Goal: Information Seeking & Learning: Learn about a topic

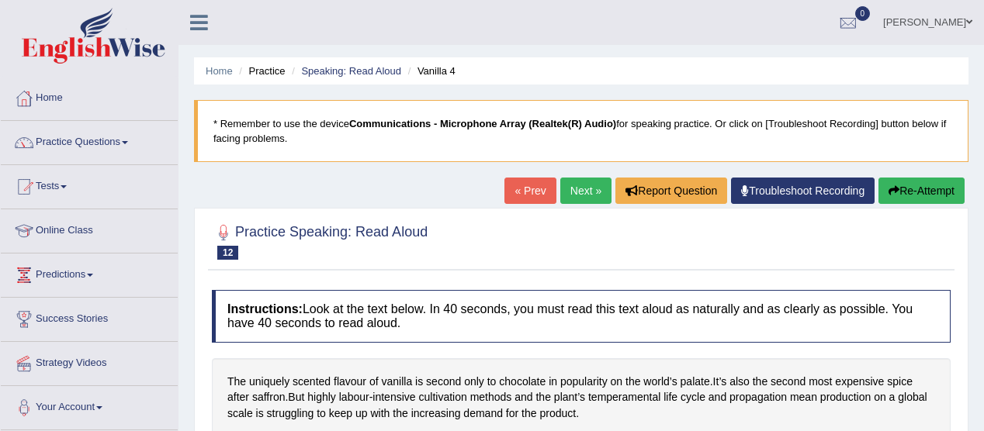
click at [92, 227] on link "Online Class" at bounding box center [89, 228] width 177 height 39
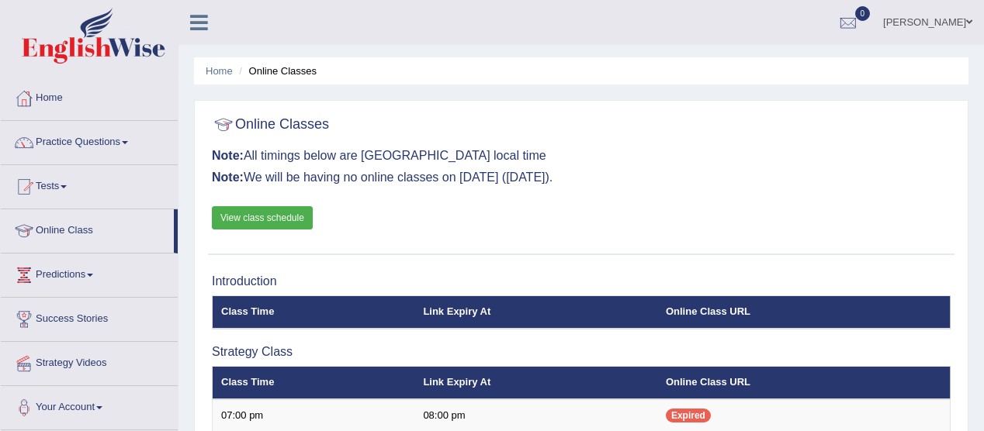
click at [285, 220] on link "View class schedule" at bounding box center [262, 217] width 101 height 23
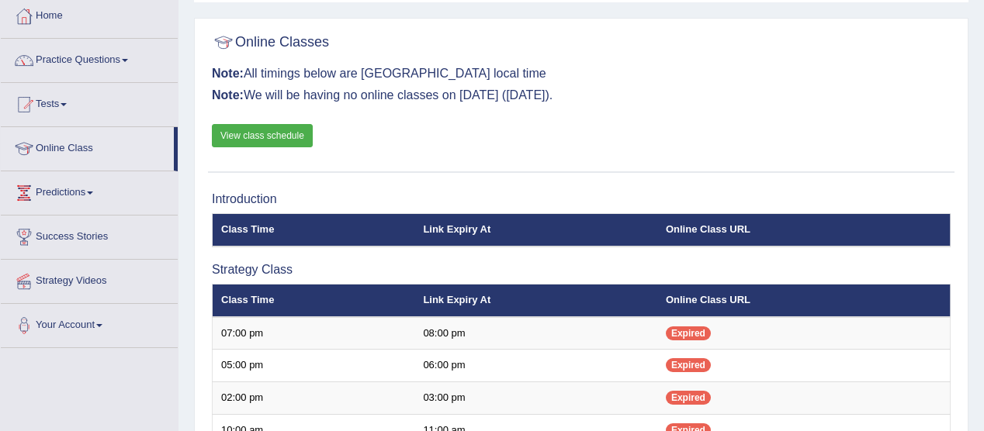
scroll to position [23, 0]
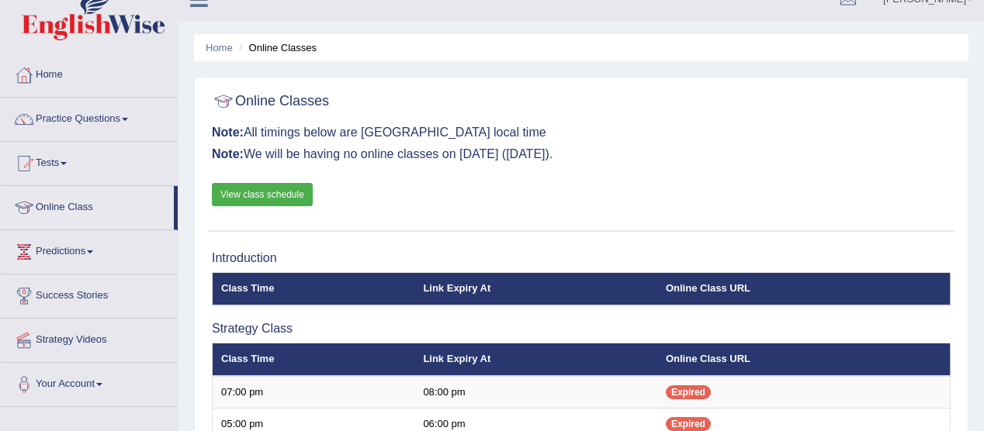
click at [123, 117] on link "Practice Questions" at bounding box center [89, 117] width 177 height 39
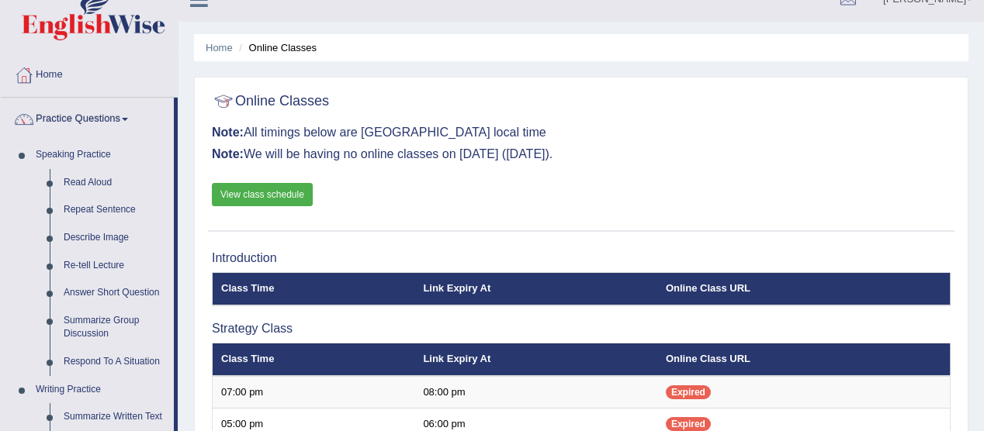
click at [128, 118] on span at bounding box center [125, 119] width 6 height 3
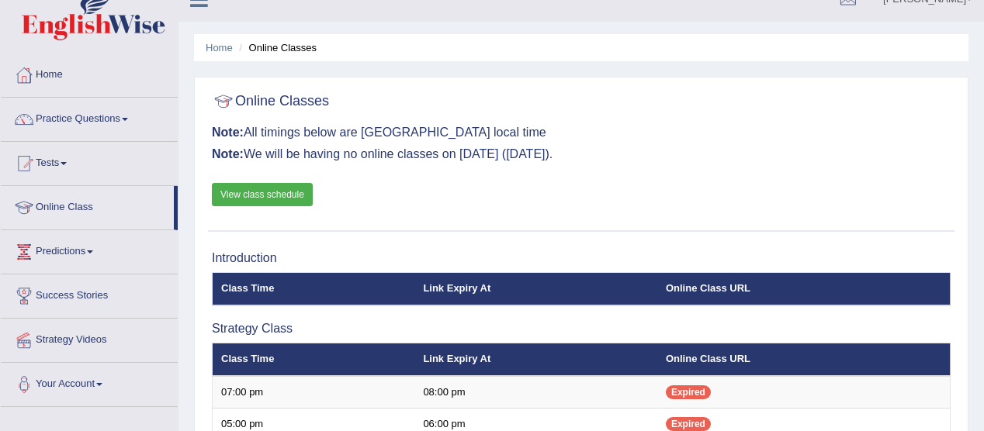
click at [126, 119] on link "Practice Questions" at bounding box center [89, 117] width 177 height 39
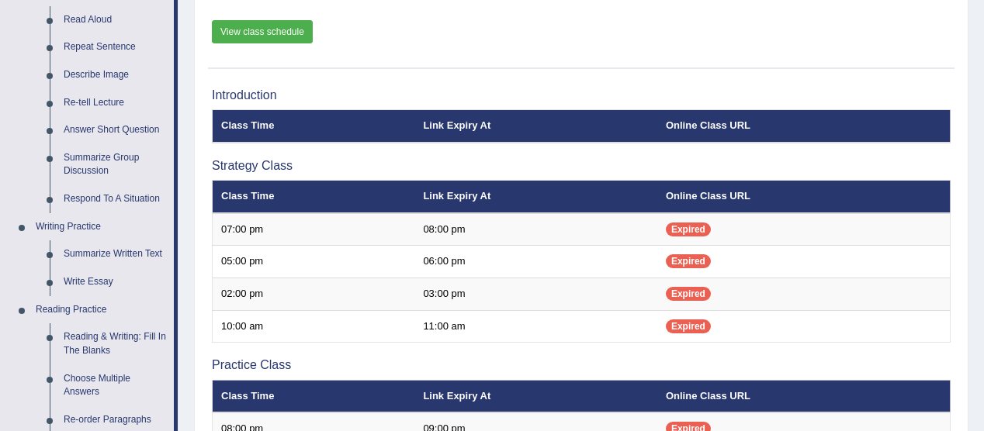
scroll to position [188, 0]
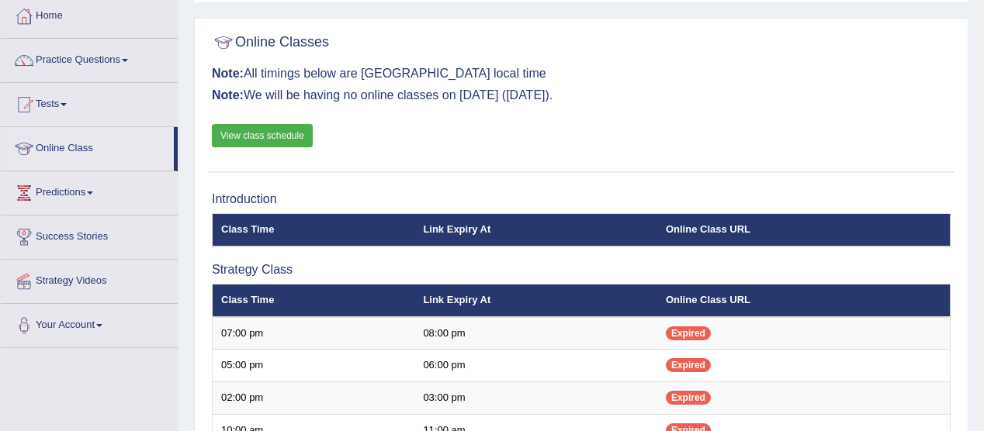
scroll to position [63, 0]
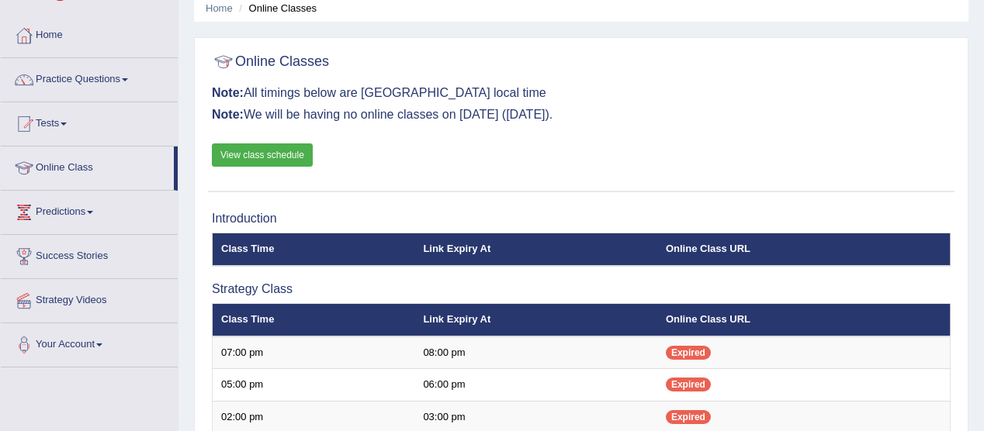
click at [127, 81] on link "Practice Questions" at bounding box center [89, 77] width 177 height 39
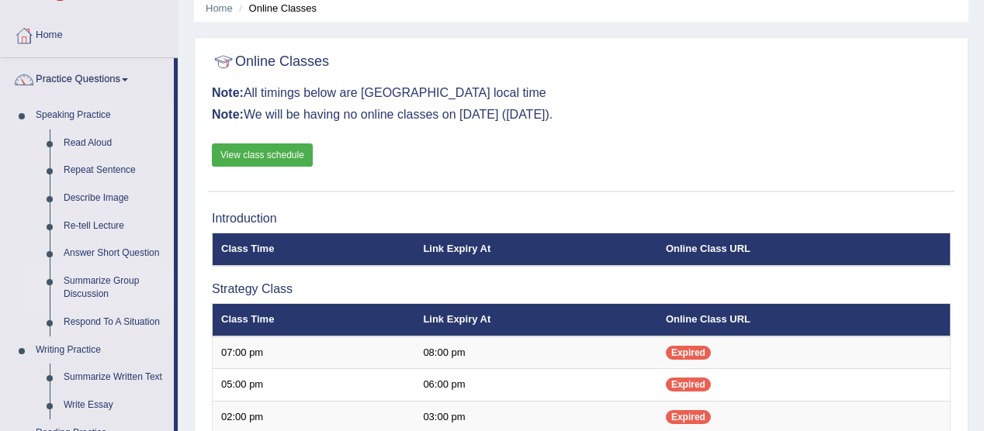
click at [127, 285] on link "Summarize Group Discussion" at bounding box center [115, 288] width 117 height 41
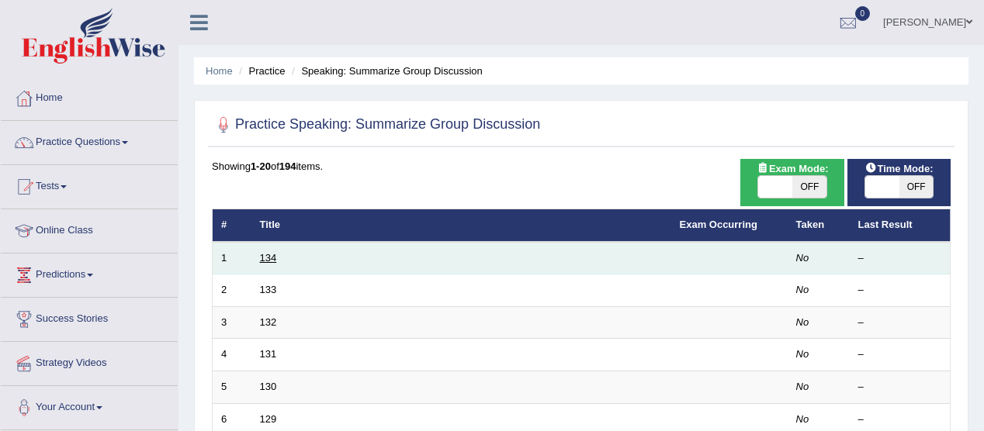
click at [268, 260] on link "134" at bounding box center [268, 258] width 17 height 12
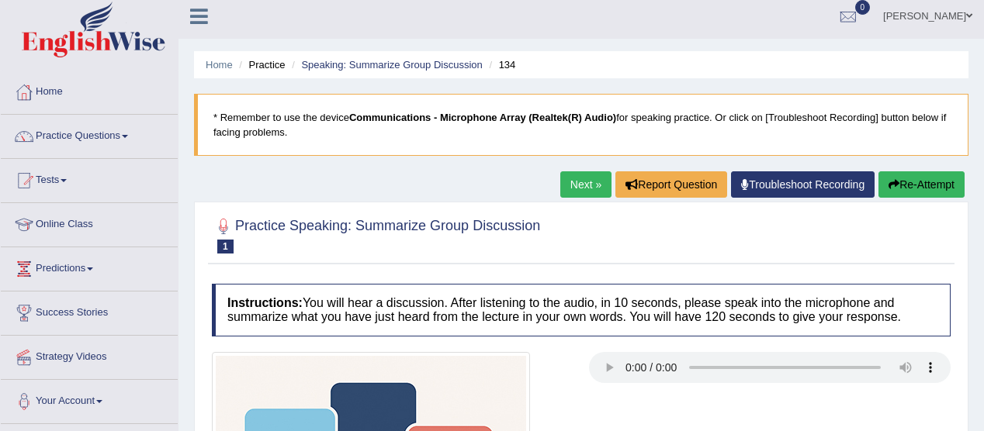
scroll to position [5, 0]
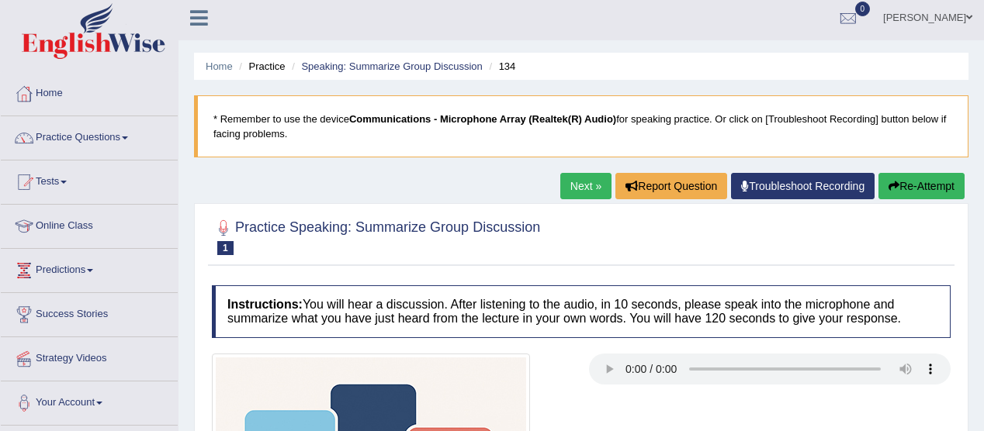
click at [61, 94] on link "Home" at bounding box center [89, 91] width 177 height 39
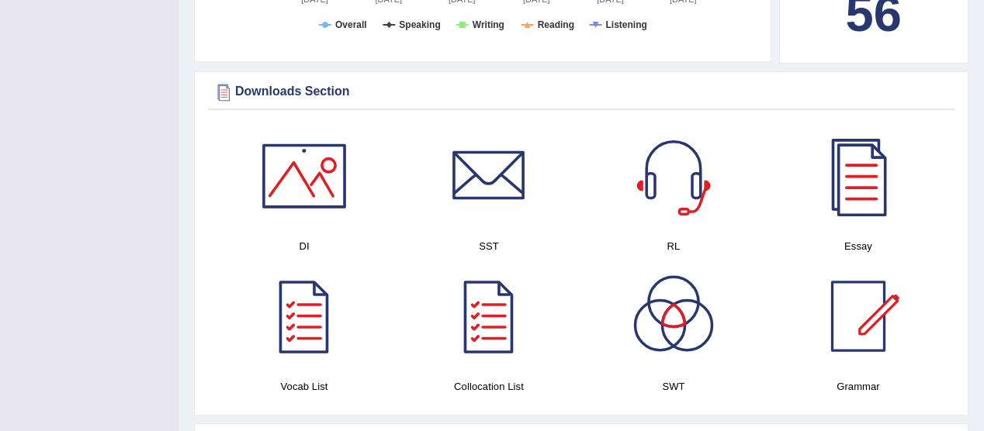
scroll to position [726, 0]
click at [495, 172] on div at bounding box center [488, 176] width 109 height 109
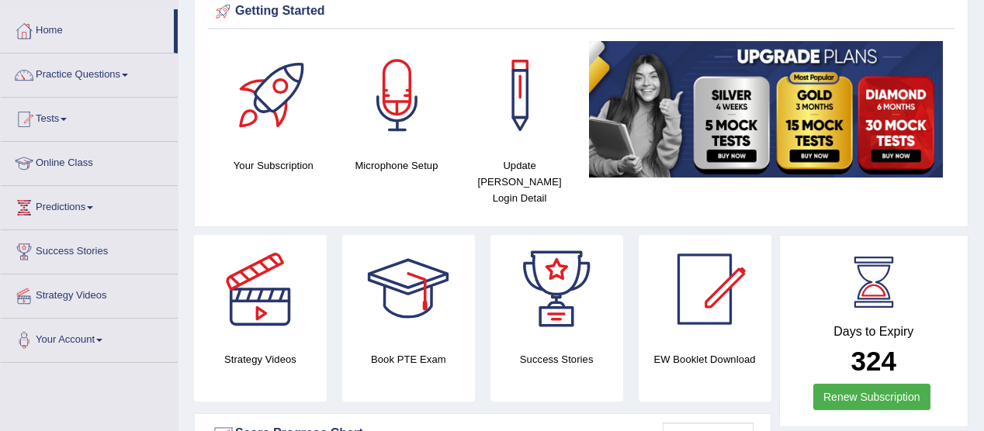
scroll to position [0, 0]
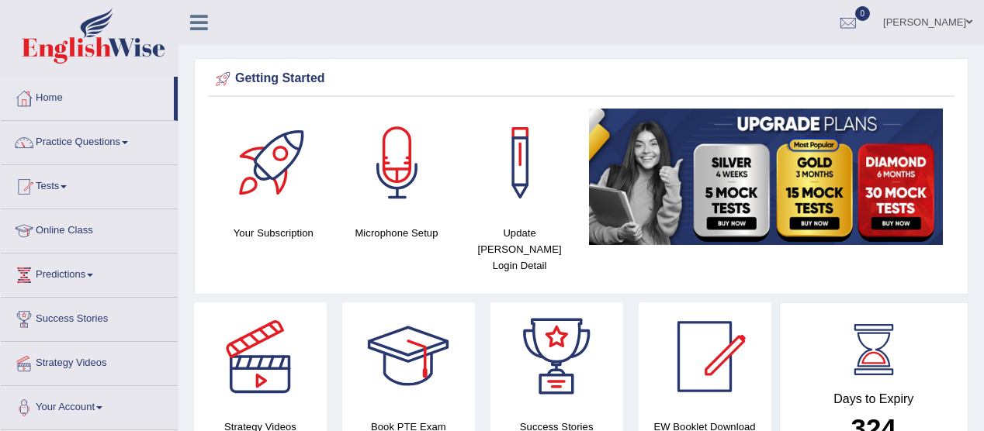
click at [128, 142] on span at bounding box center [125, 142] width 6 height 3
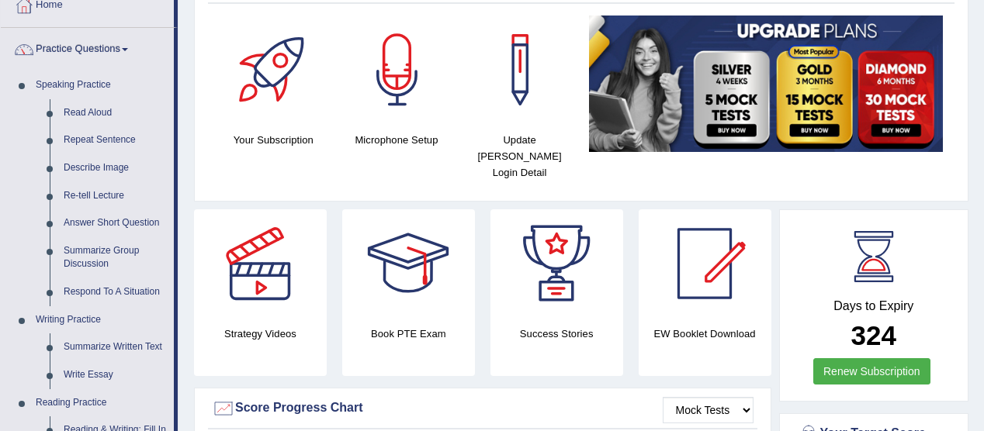
scroll to position [93, 0]
click at [114, 254] on link "Summarize Group Discussion" at bounding box center [115, 257] width 117 height 41
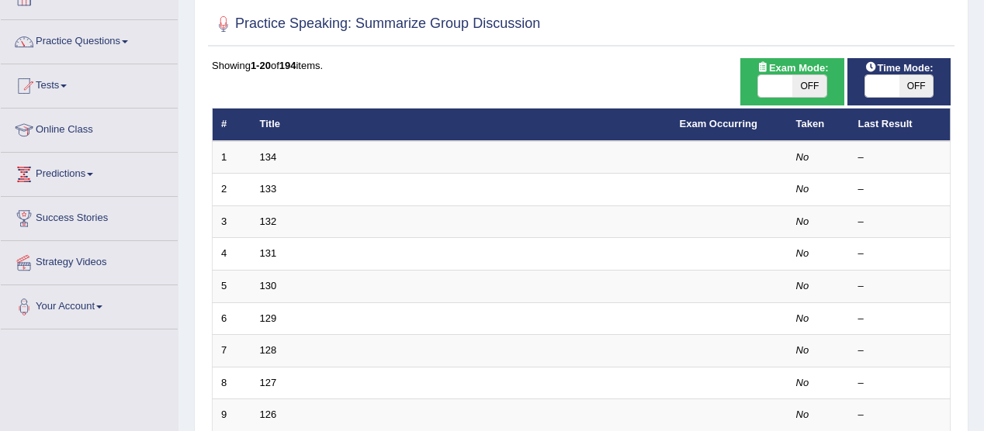
scroll to position [103, 0]
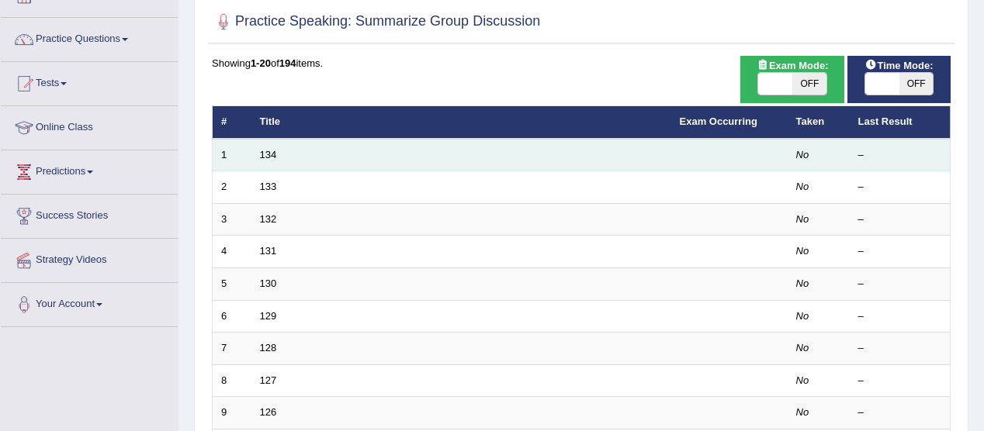
click at [548, 146] on td "134" at bounding box center [461, 155] width 420 height 33
click at [565, 144] on td "134" at bounding box center [461, 155] width 420 height 33
click at [261, 154] on link "134" at bounding box center [268, 155] width 17 height 12
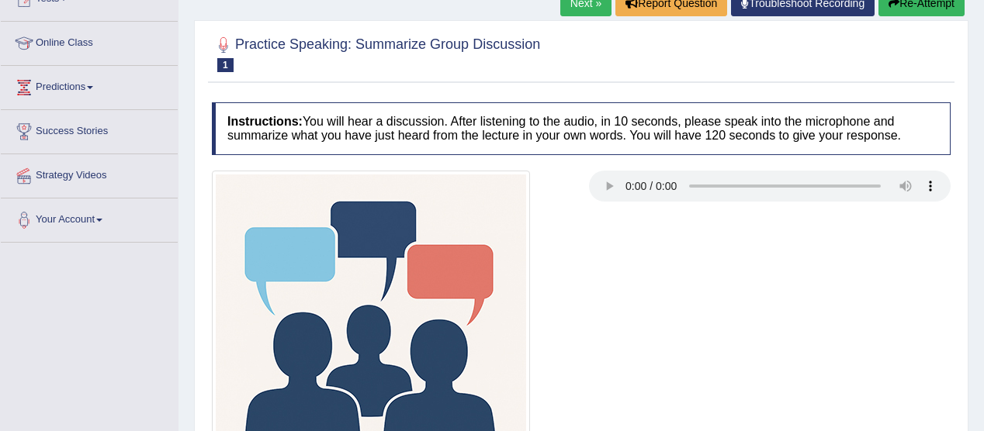
scroll to position [186, 0]
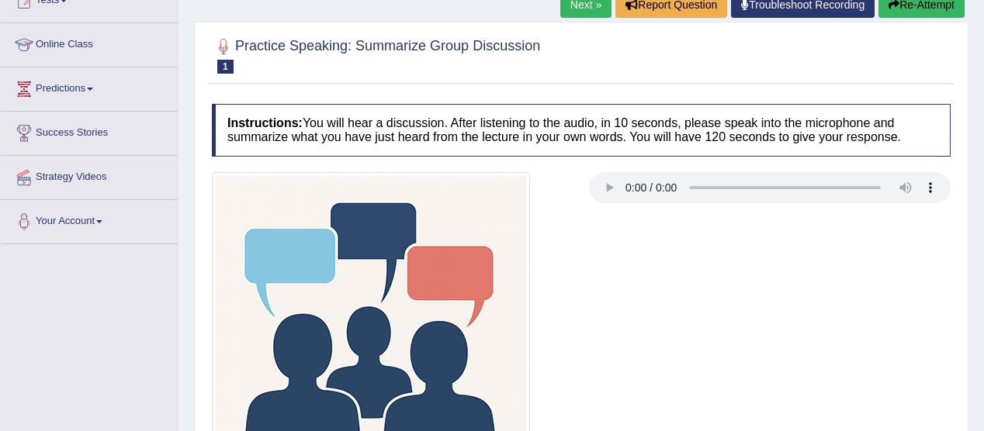
click at [606, 296] on div at bounding box center [581, 331] width 754 height 318
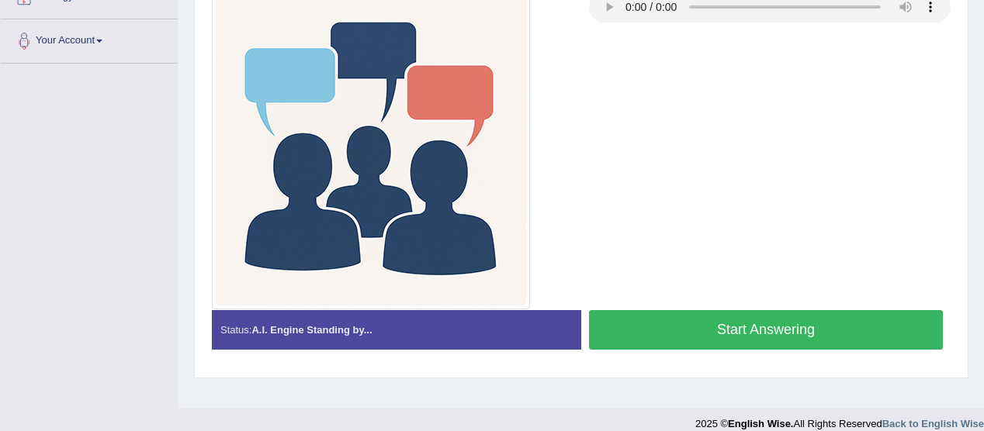
scroll to position [383, 0]
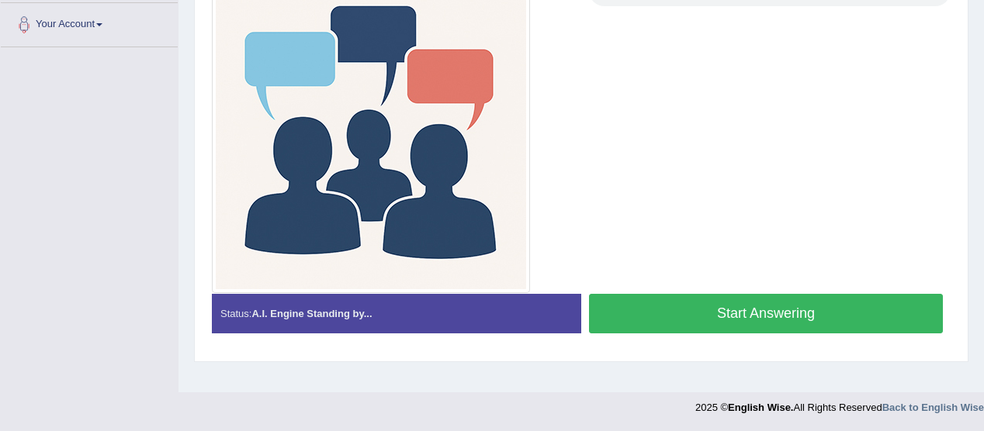
click at [637, 215] on div at bounding box center [581, 134] width 754 height 318
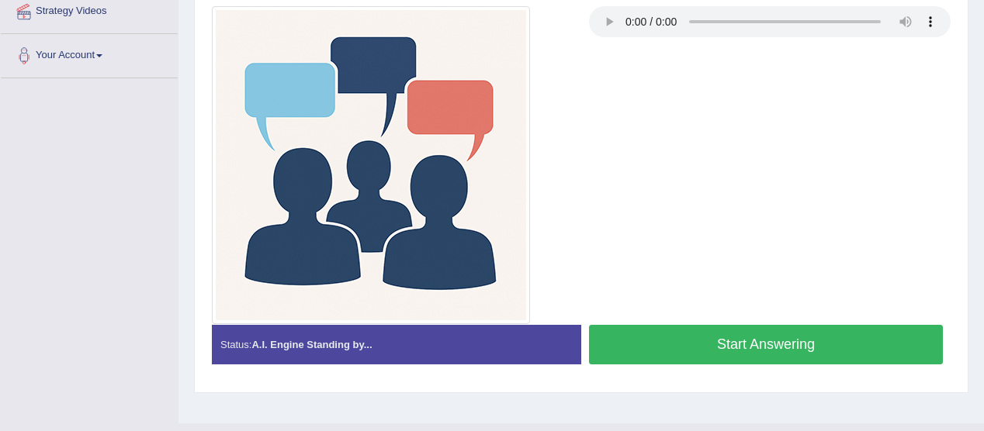
scroll to position [351, 0]
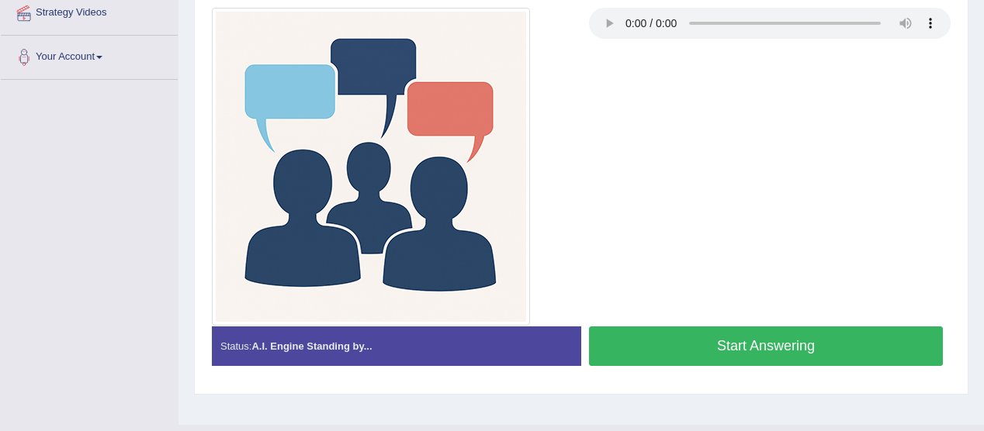
click at [737, 340] on button "Start Answering" at bounding box center [766, 347] width 354 height 40
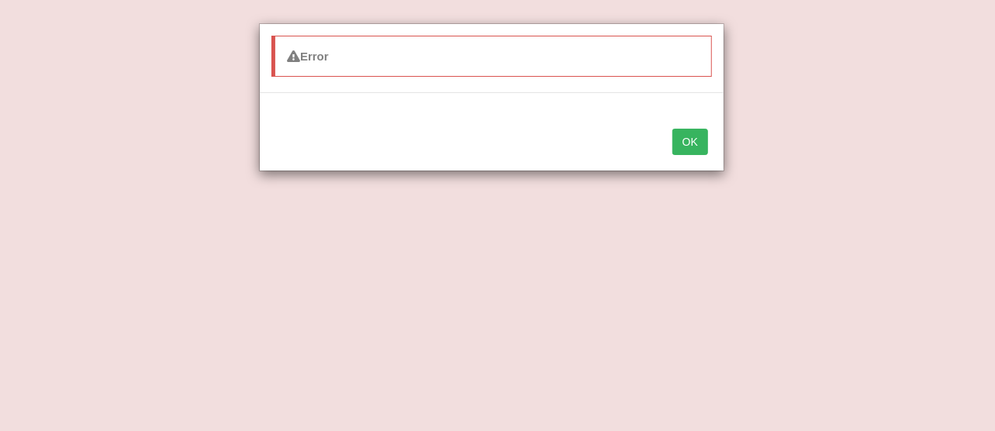
click at [687, 140] on button "OK" at bounding box center [691, 142] width 36 height 26
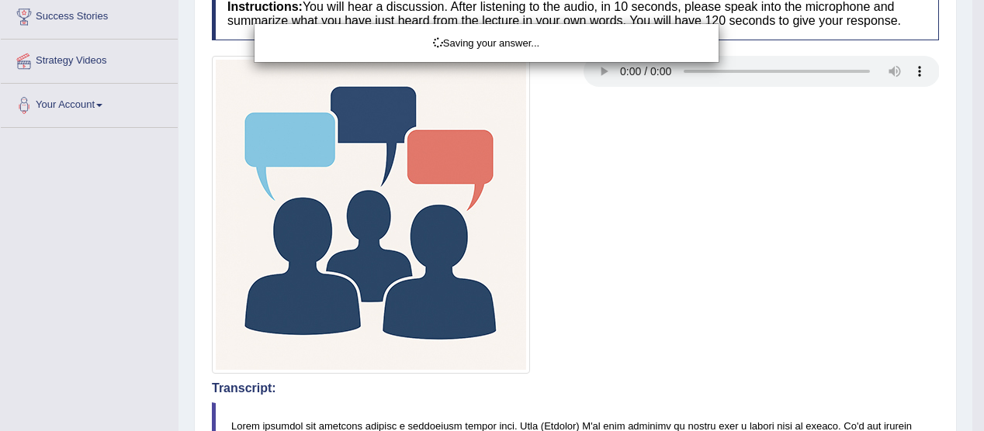
scroll to position [306, 0]
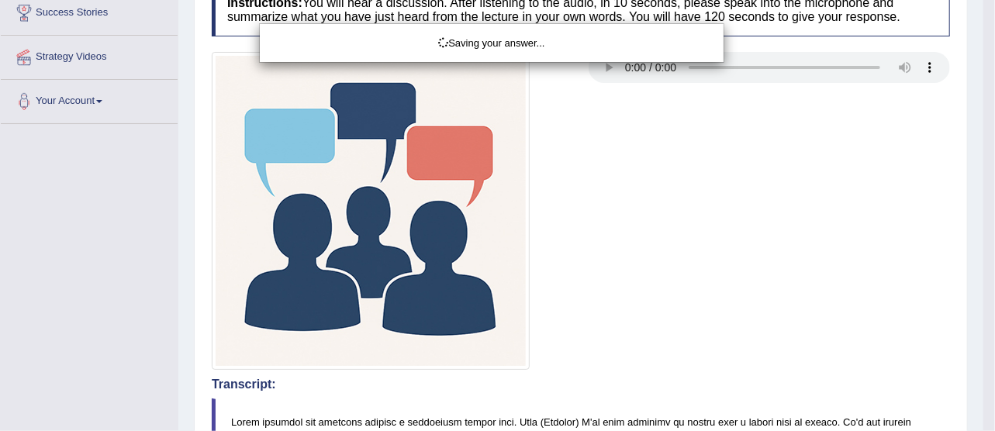
click at [81, 251] on div "Saving your answer..." at bounding box center [497, 215] width 995 height 431
click at [572, 43] on div "Saving your answer..." at bounding box center [491, 43] width 441 height 15
click at [548, 47] on div "Saving your answer..." at bounding box center [491, 43] width 441 height 15
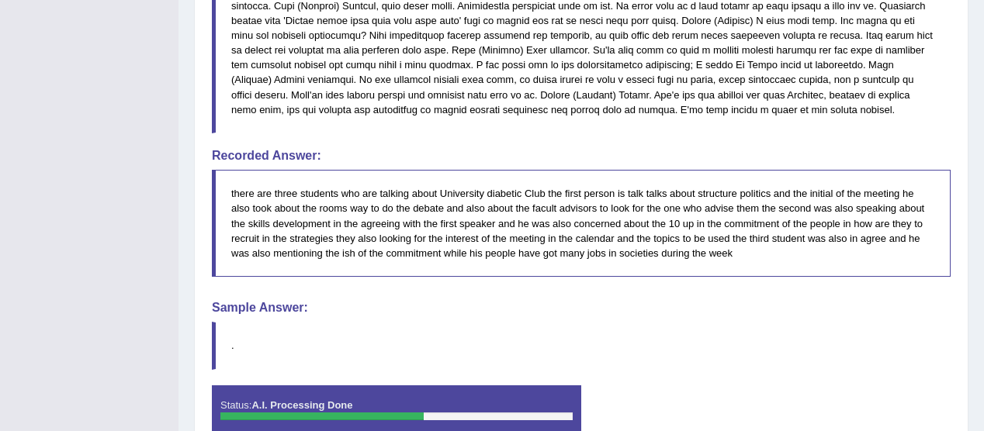
scroll to position [910, 0]
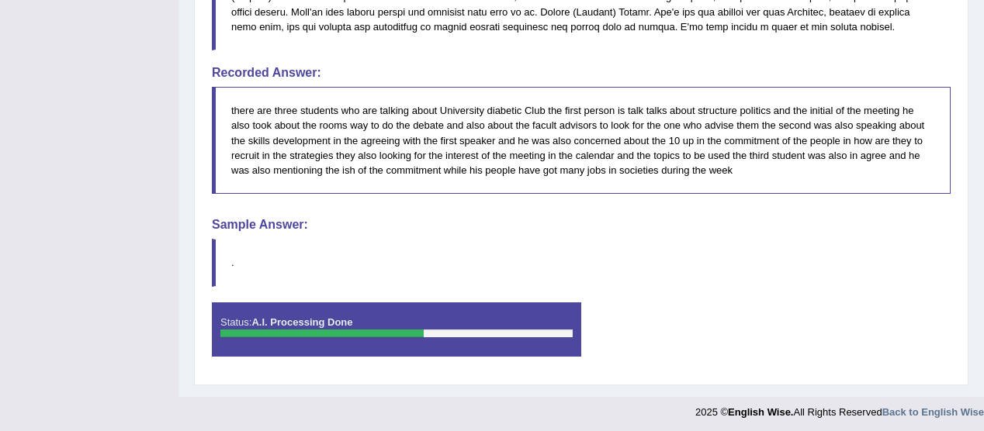
click at [219, 329] on div "Status: A.I. Processing Done" at bounding box center [396, 330] width 369 height 54
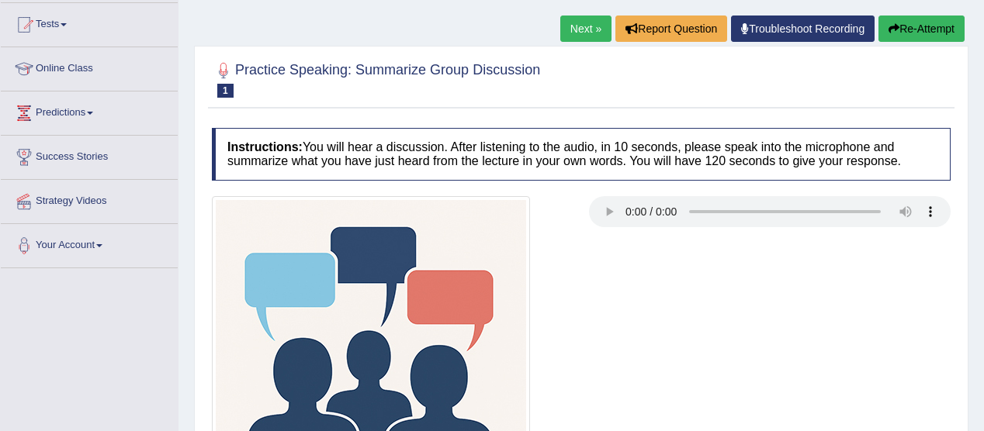
scroll to position [0, 0]
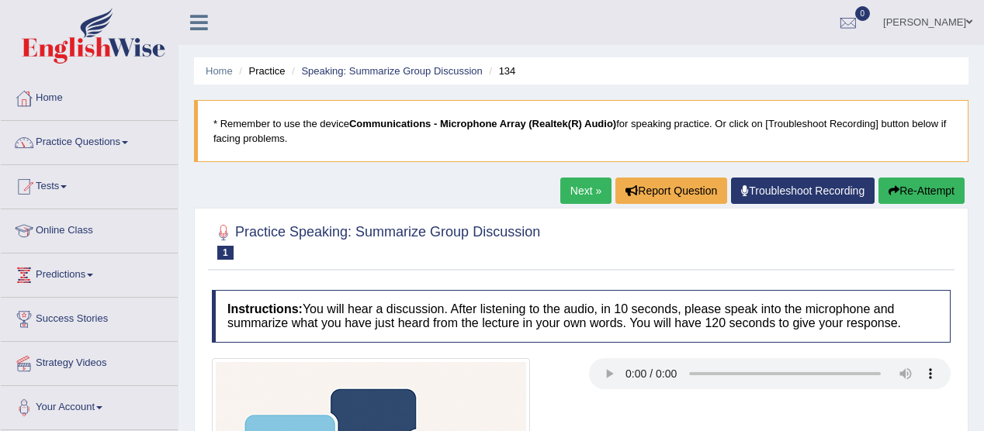
click at [126, 144] on link "Practice Questions" at bounding box center [89, 140] width 177 height 39
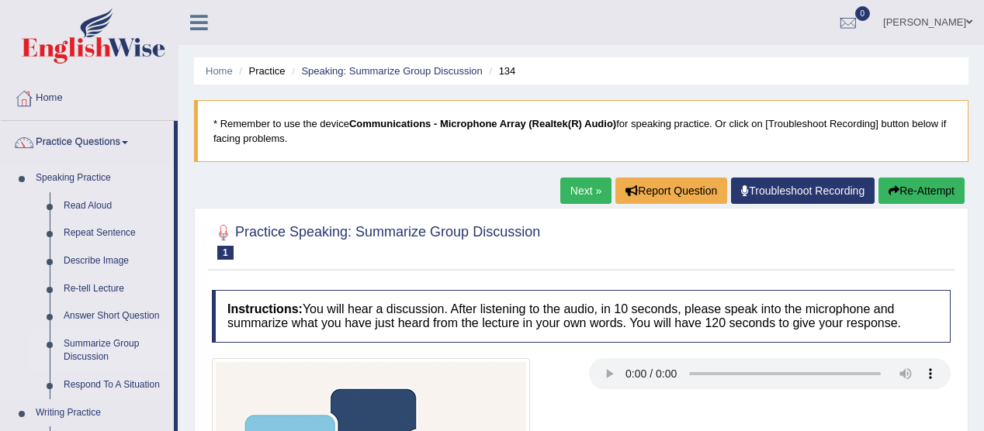
click at [132, 344] on link "Summarize Group Discussion" at bounding box center [115, 350] width 117 height 41
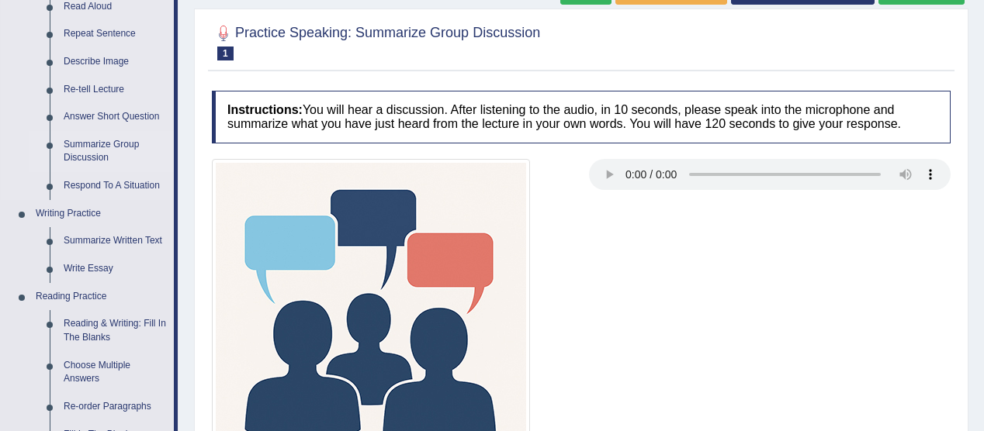
scroll to position [204, 0]
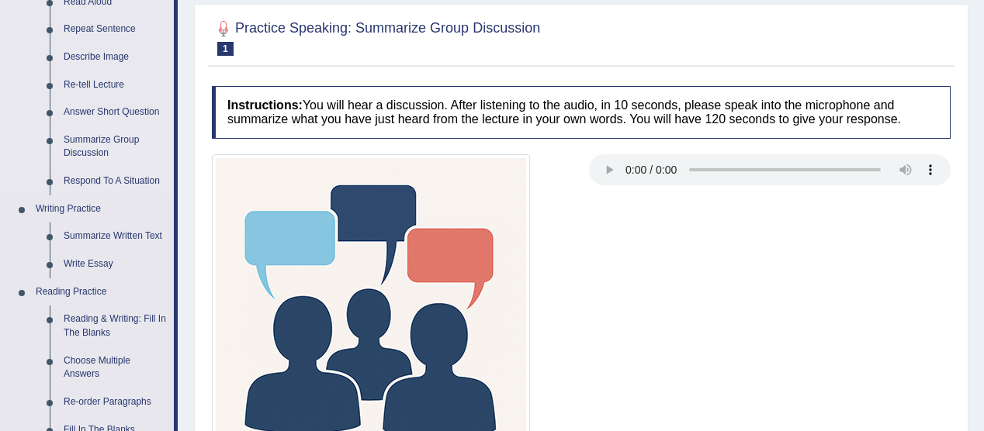
click at [124, 140] on link "Summarize Group Discussion" at bounding box center [115, 146] width 117 height 41
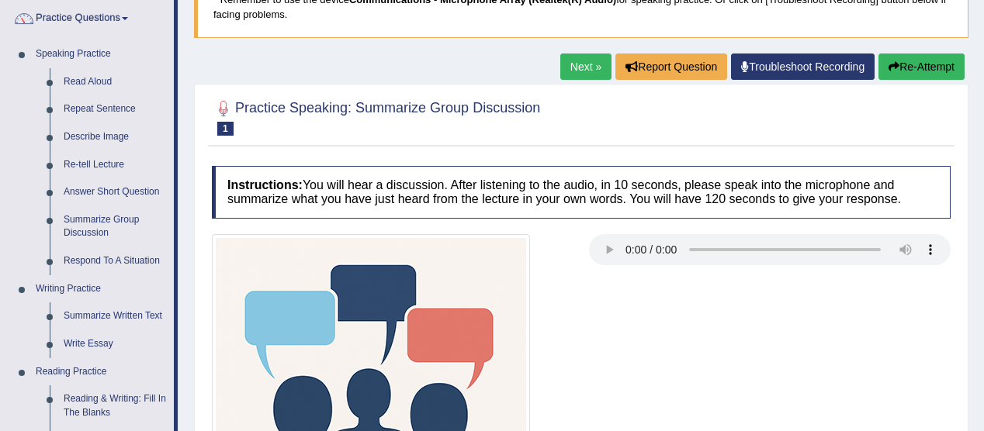
scroll to position [122, 0]
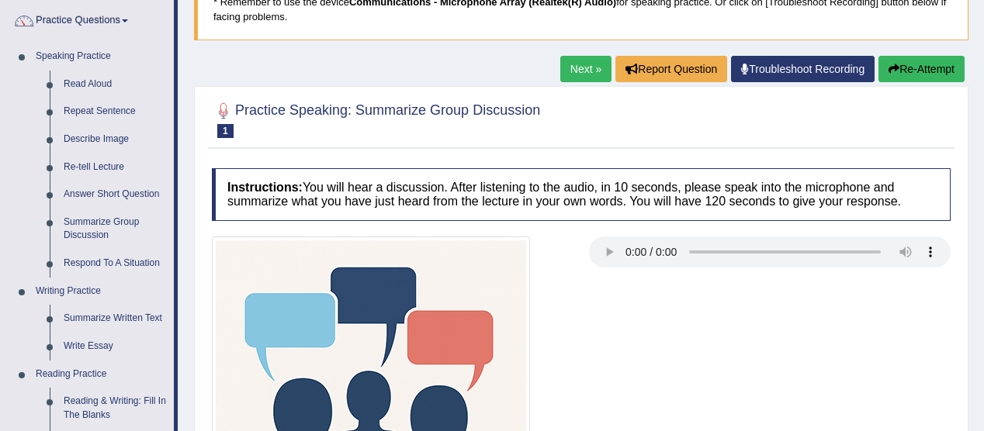
click at [587, 64] on link "Next »" at bounding box center [585, 69] width 51 height 26
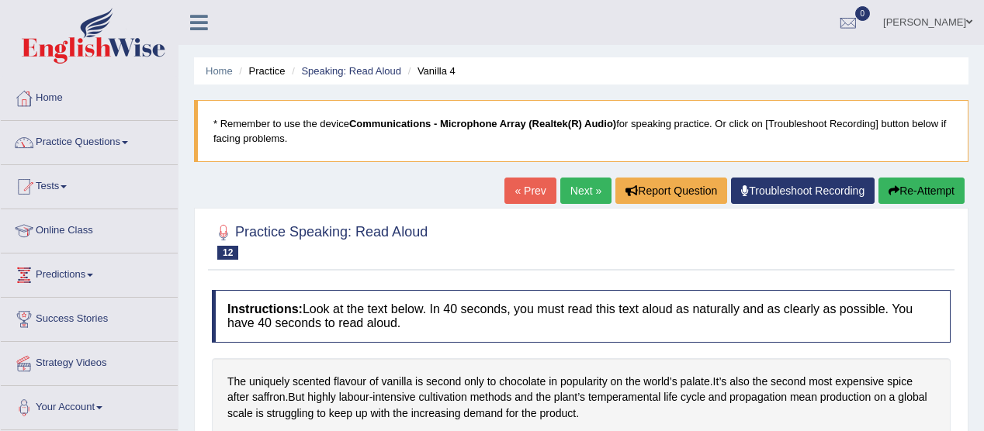
click at [131, 140] on link "Practice Questions" at bounding box center [89, 140] width 177 height 39
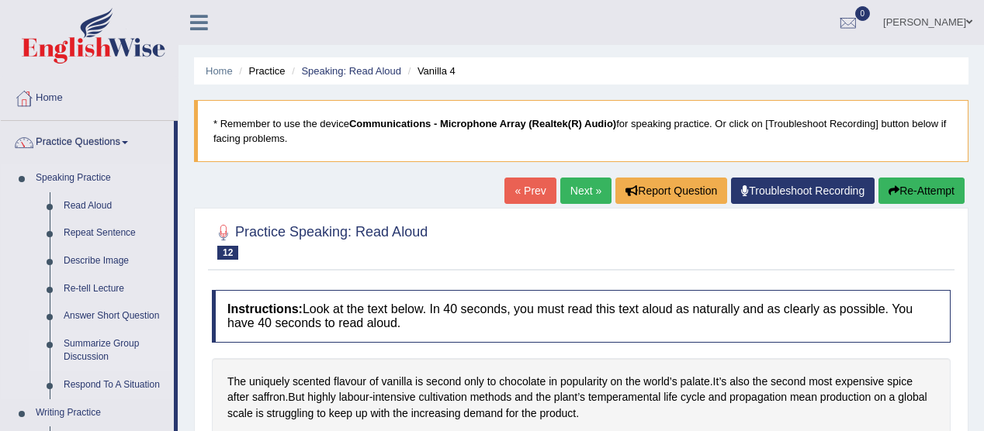
click at [119, 340] on link "Summarize Group Discussion" at bounding box center [115, 350] width 117 height 41
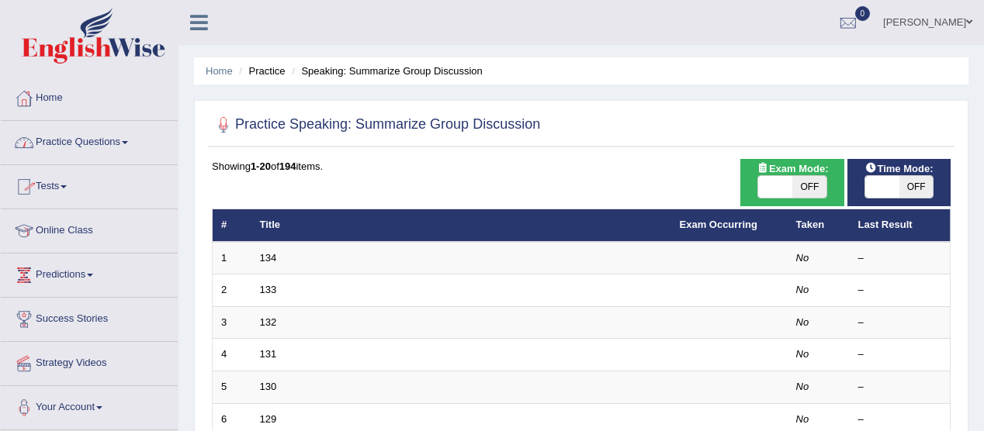
click at [128, 140] on link "Practice Questions" at bounding box center [89, 140] width 177 height 39
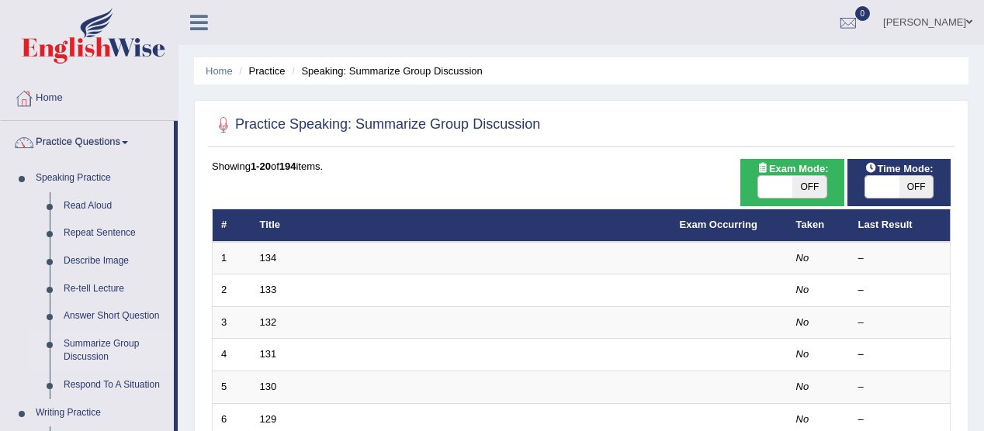
click at [920, 188] on span "OFF" at bounding box center [916, 187] width 34 height 22
checkbox input "true"
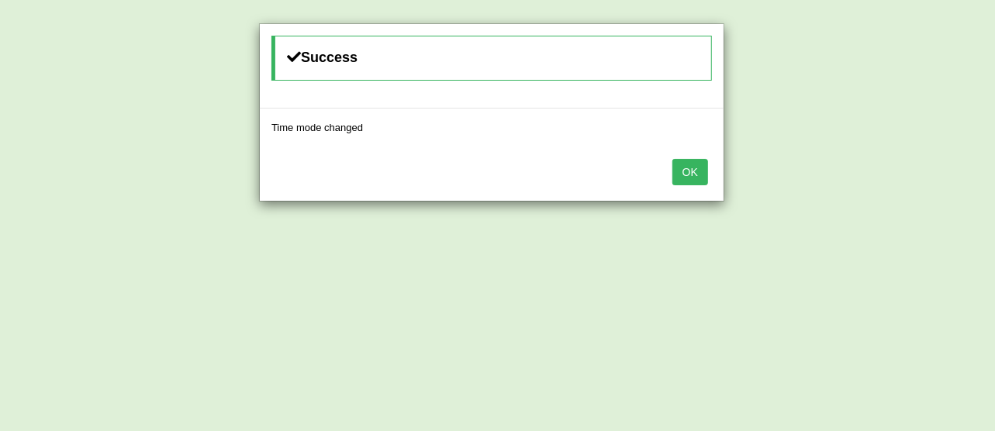
click at [683, 169] on button "OK" at bounding box center [691, 172] width 36 height 26
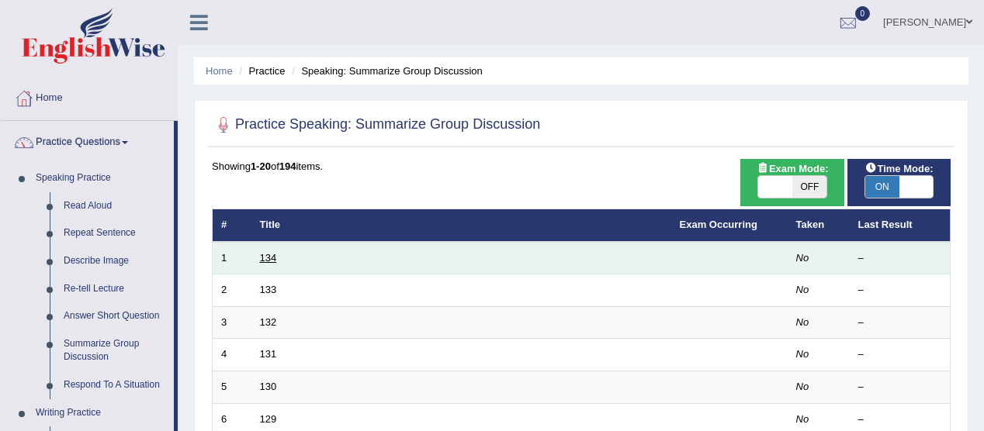
click at [260, 257] on link "134" at bounding box center [268, 258] width 17 height 12
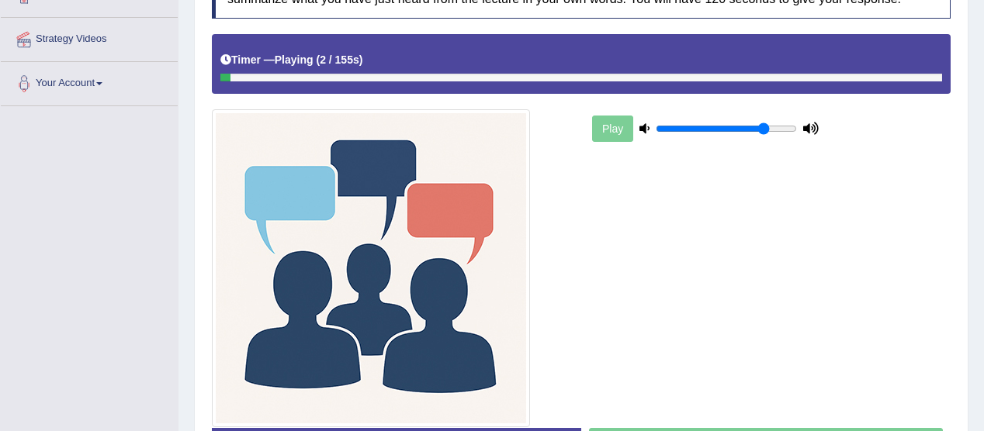
scroll to position [327, 0]
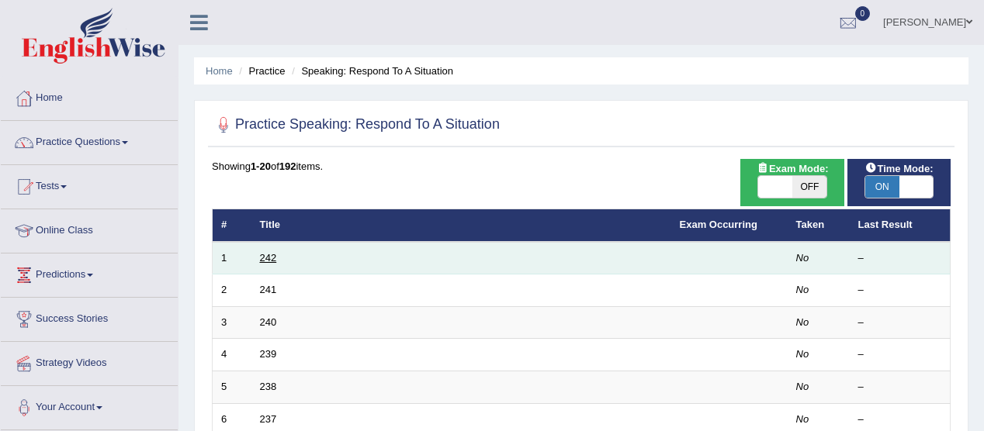
click at [261, 254] on link "242" at bounding box center [268, 258] width 17 height 12
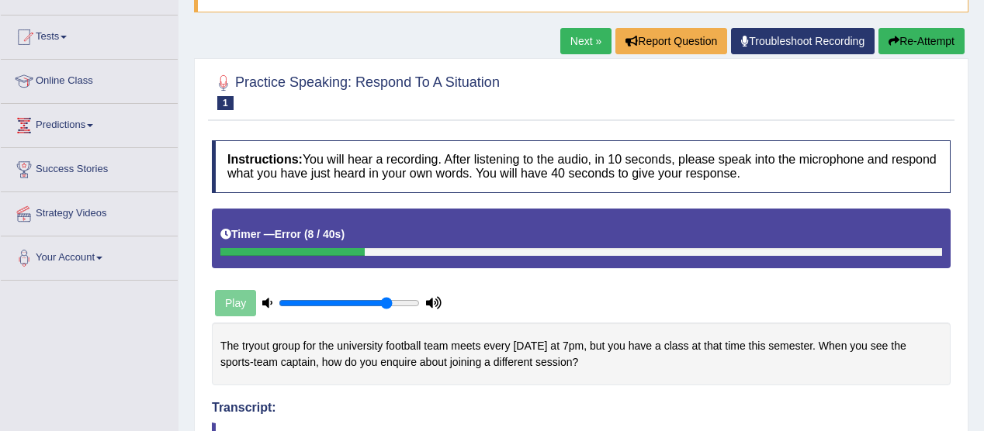
scroll to position [149, 0]
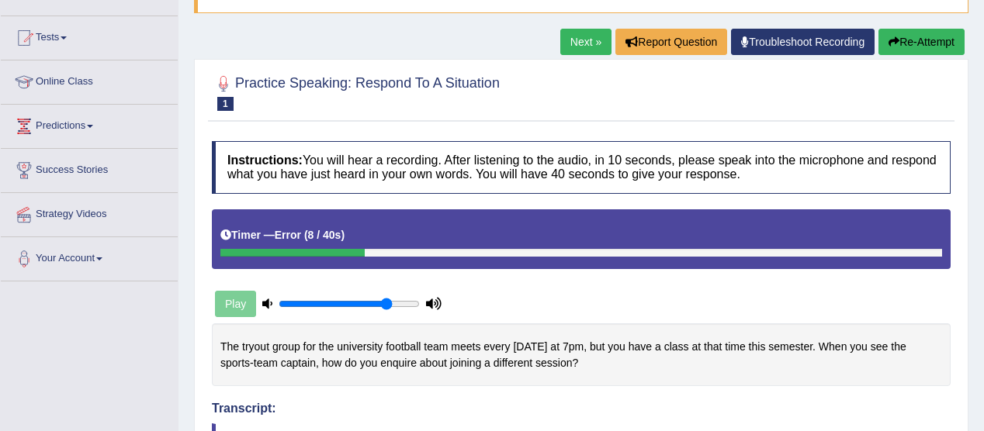
click at [588, 37] on link "Next »" at bounding box center [585, 42] width 51 height 26
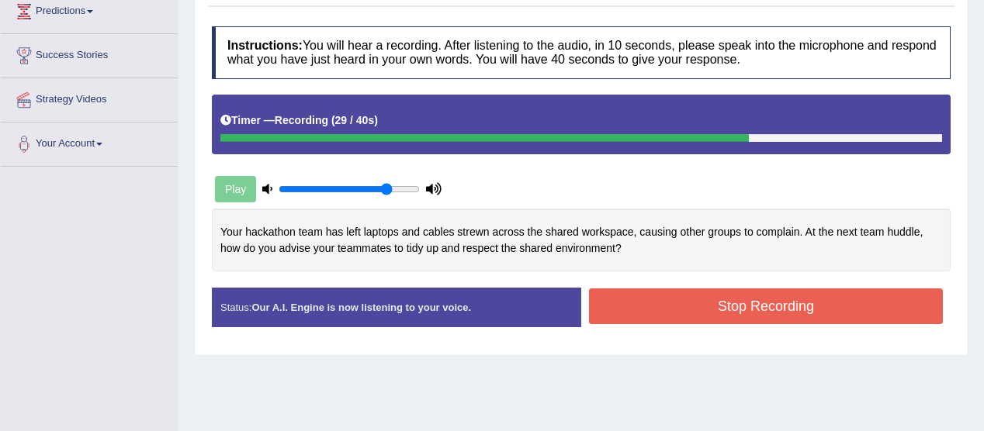
scroll to position [267, 0]
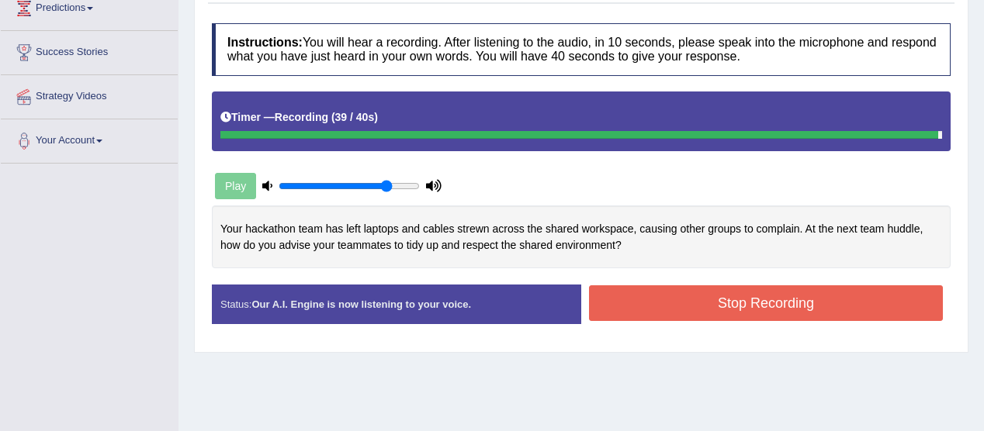
click at [680, 308] on button "Stop Recording" at bounding box center [766, 303] width 354 height 36
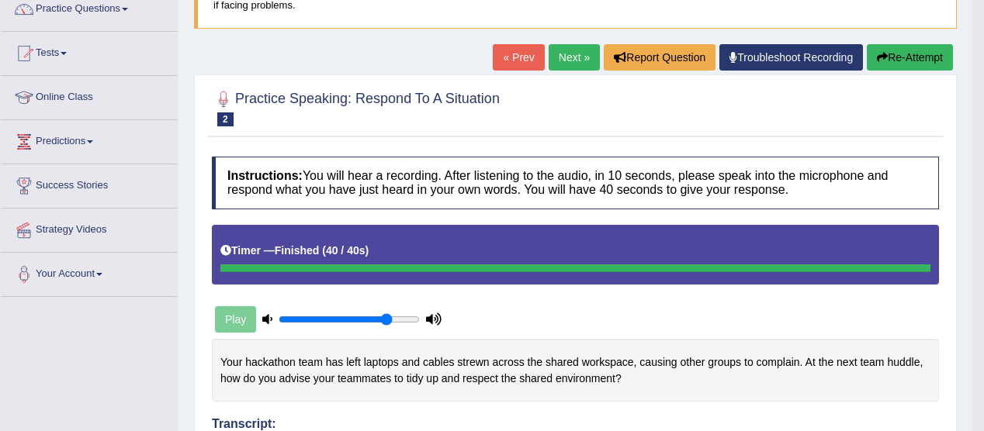
scroll to position [133, 0]
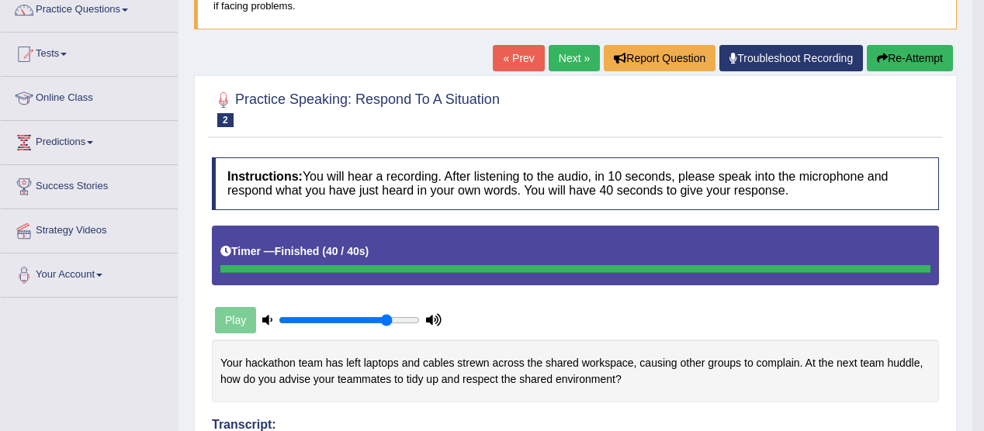
click at [569, 50] on link "Next »" at bounding box center [573, 58] width 51 height 26
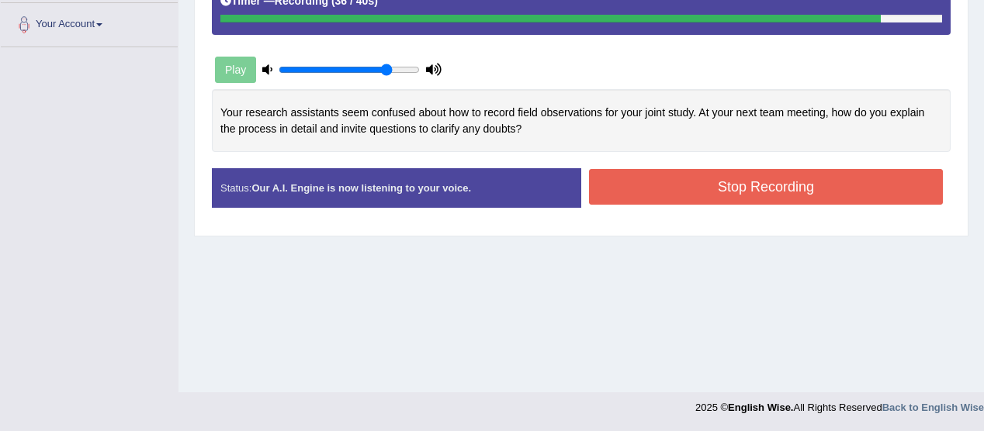
click at [703, 173] on button "Stop Recording" at bounding box center [766, 187] width 354 height 36
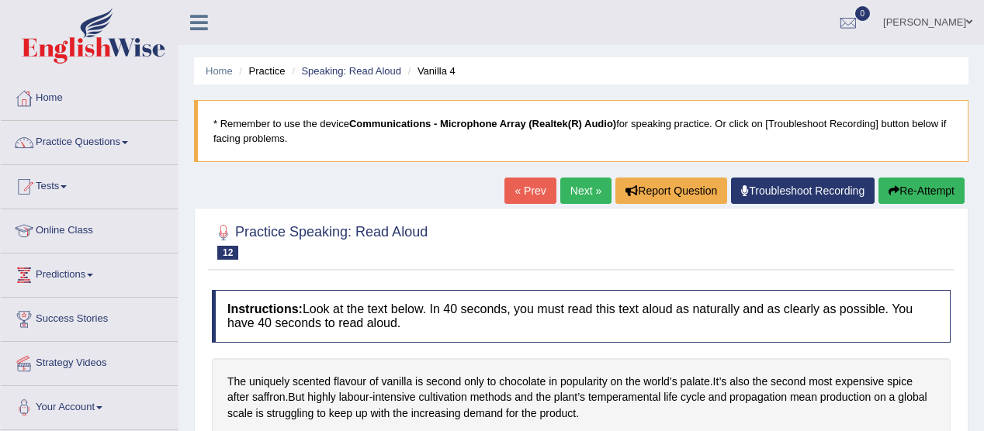
click at [127, 143] on span at bounding box center [125, 142] width 6 height 3
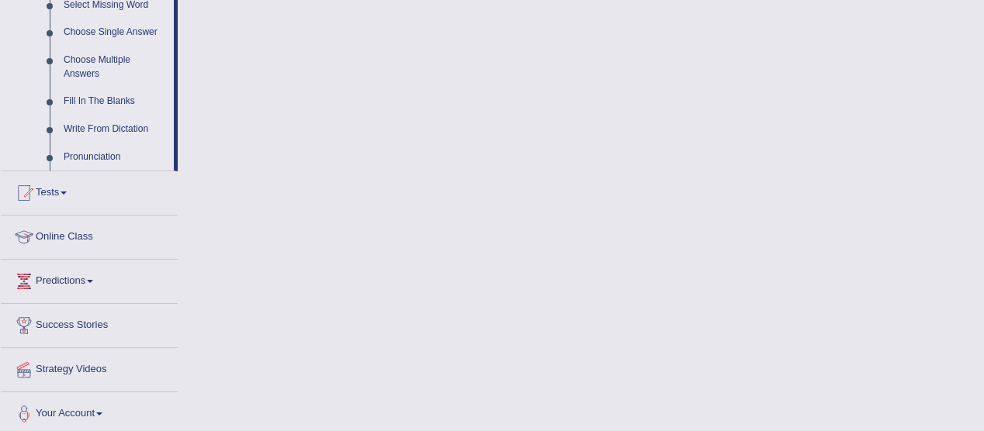
scroll to position [825, 0]
